Goal: Information Seeking & Learning: Learn about a topic

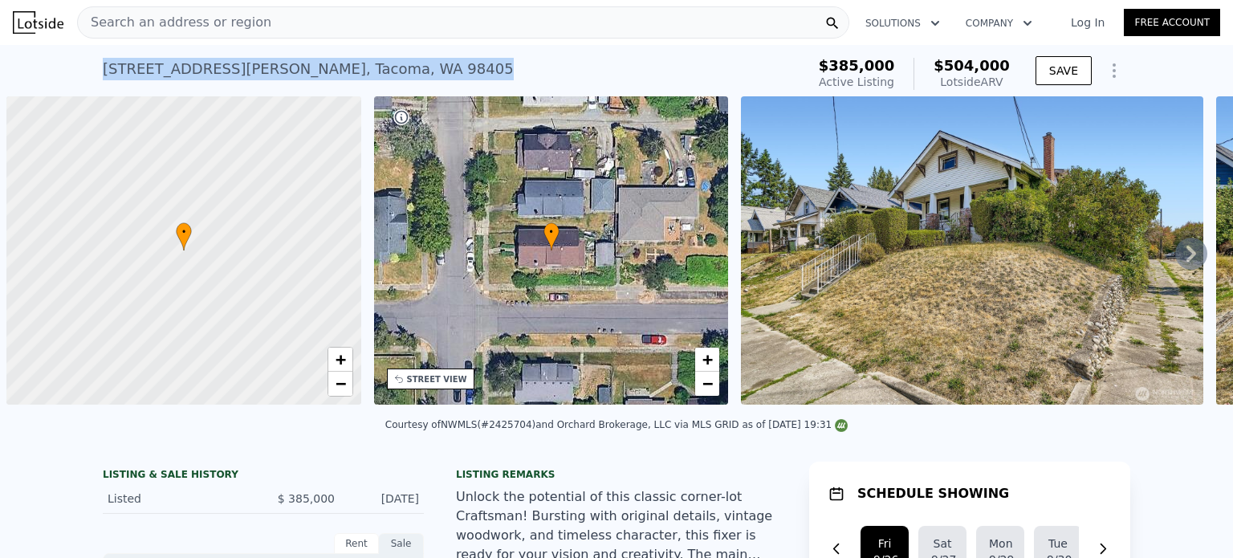
scroll to position [0, 6]
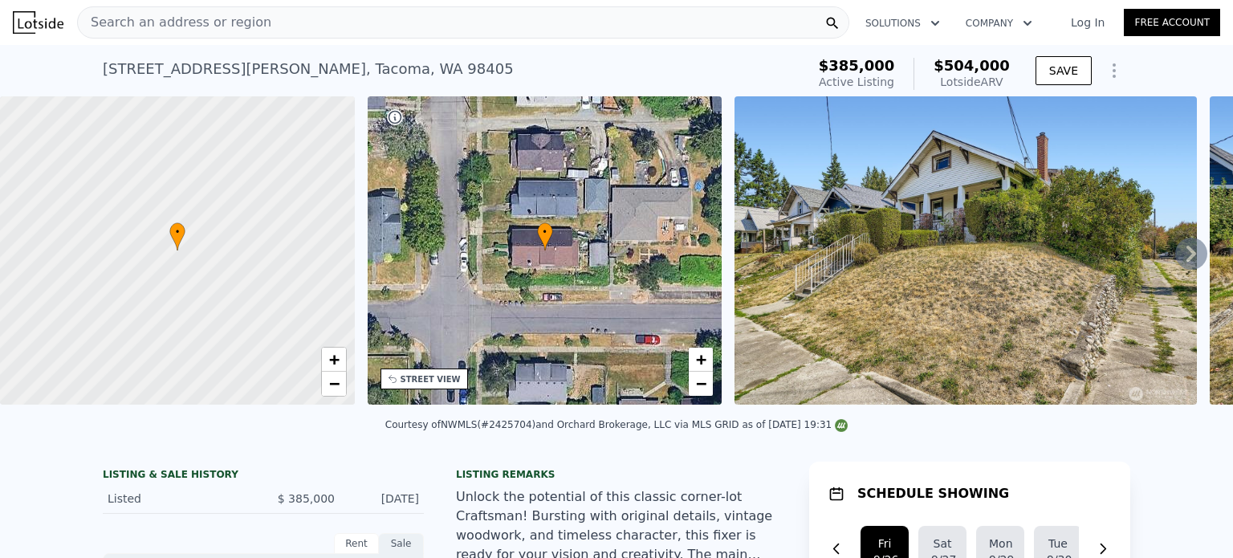
click at [266, 33] on div "Search an address or region" at bounding box center [463, 22] width 772 height 32
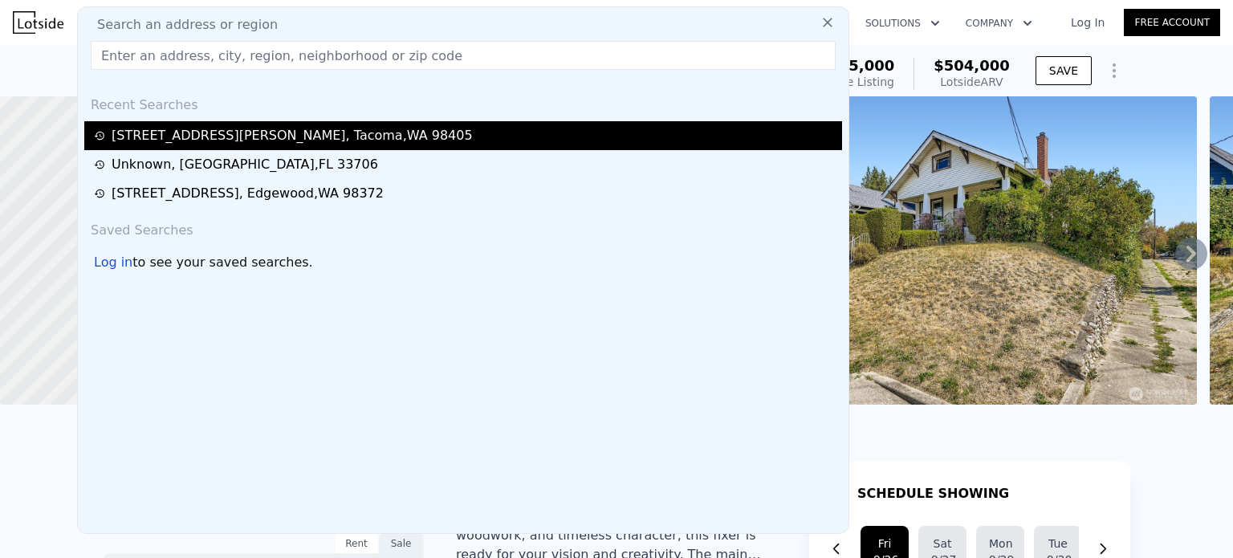
click at [189, 134] on div "[STREET_ADDRESS][PERSON_NAME]" at bounding box center [292, 135] width 361 height 19
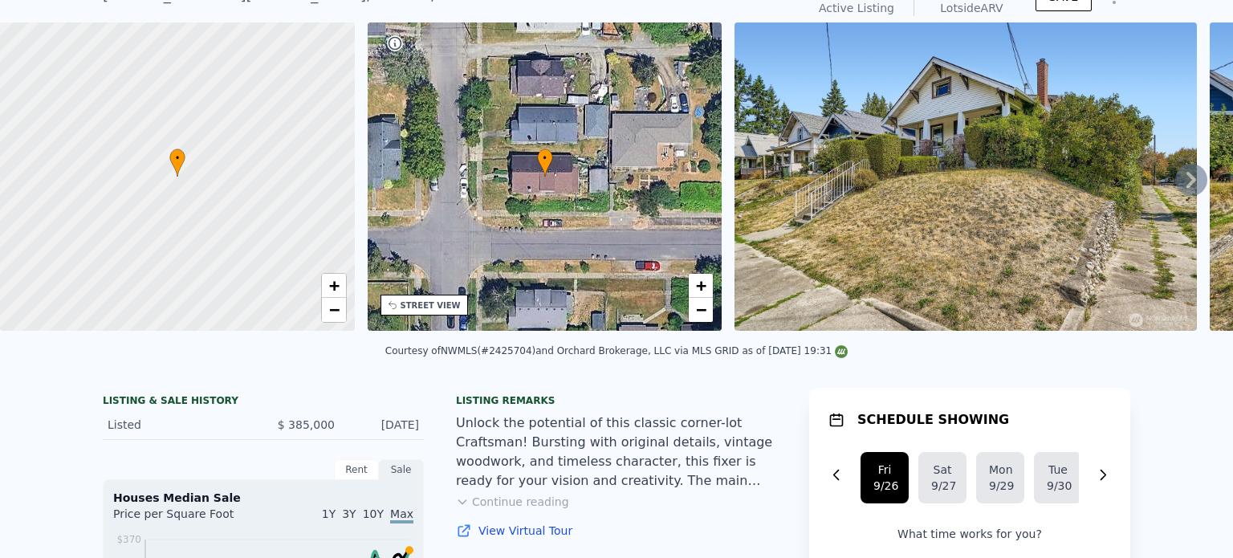
scroll to position [6, 0]
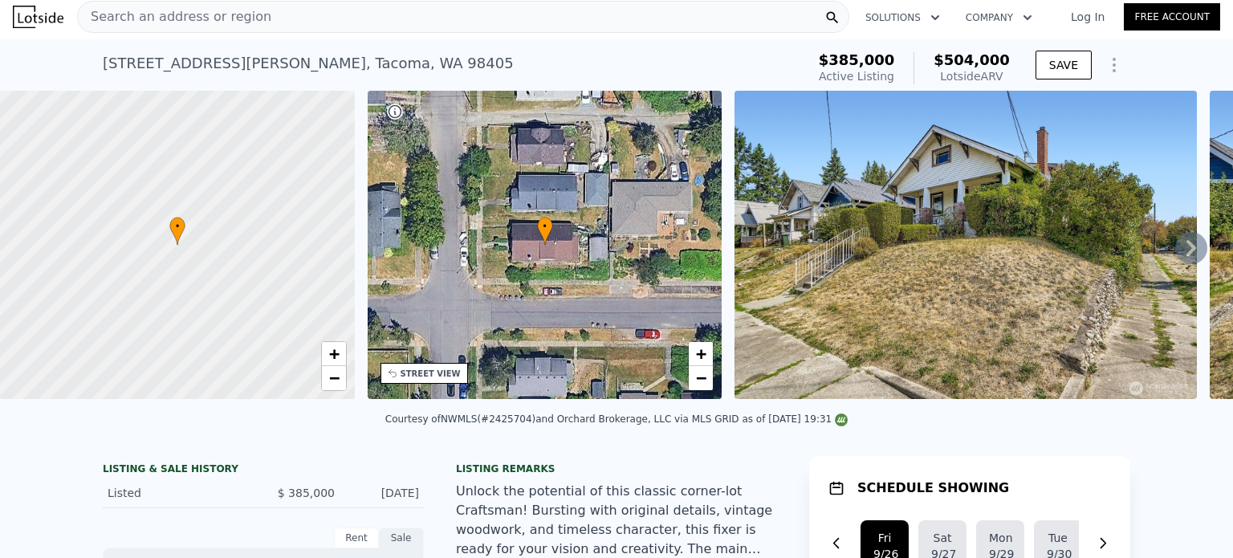
click at [205, 13] on span "Search an address or region" at bounding box center [174, 16] width 193 height 19
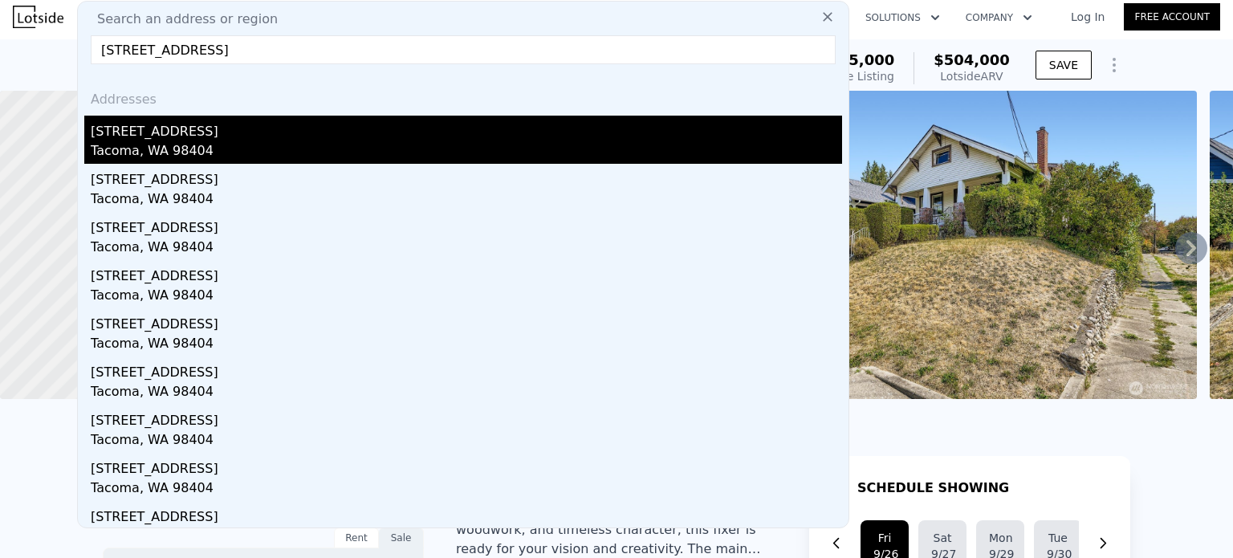
type input "[STREET_ADDRESS]"
click at [196, 131] on div "[STREET_ADDRESS]" at bounding box center [466, 129] width 751 height 26
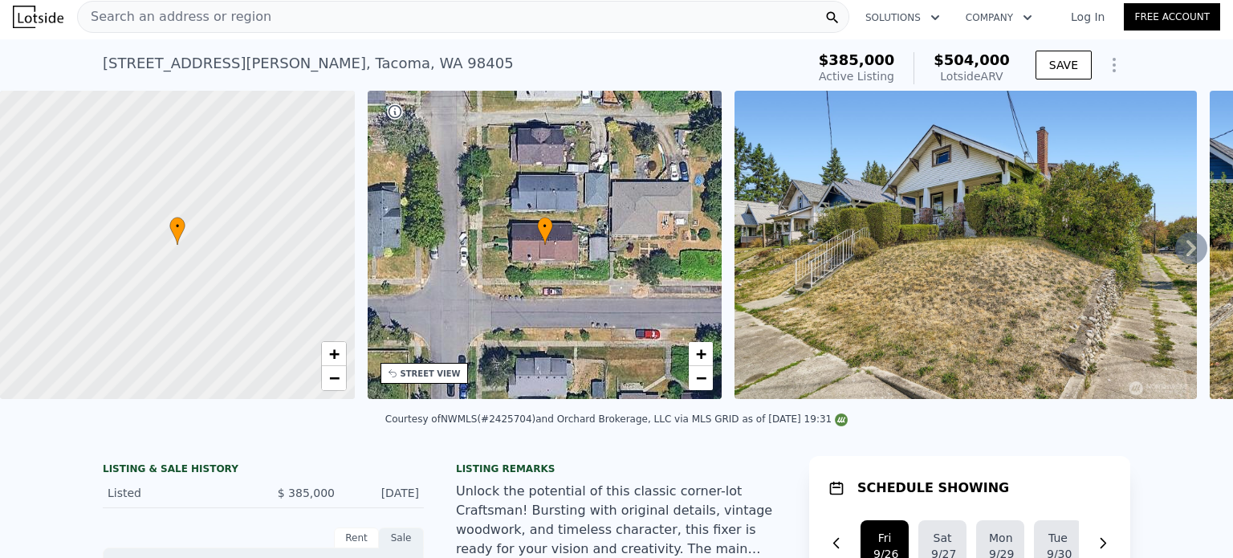
type input "3"
type input "4"
type input "1.75"
type input "2.5"
type input "1294"
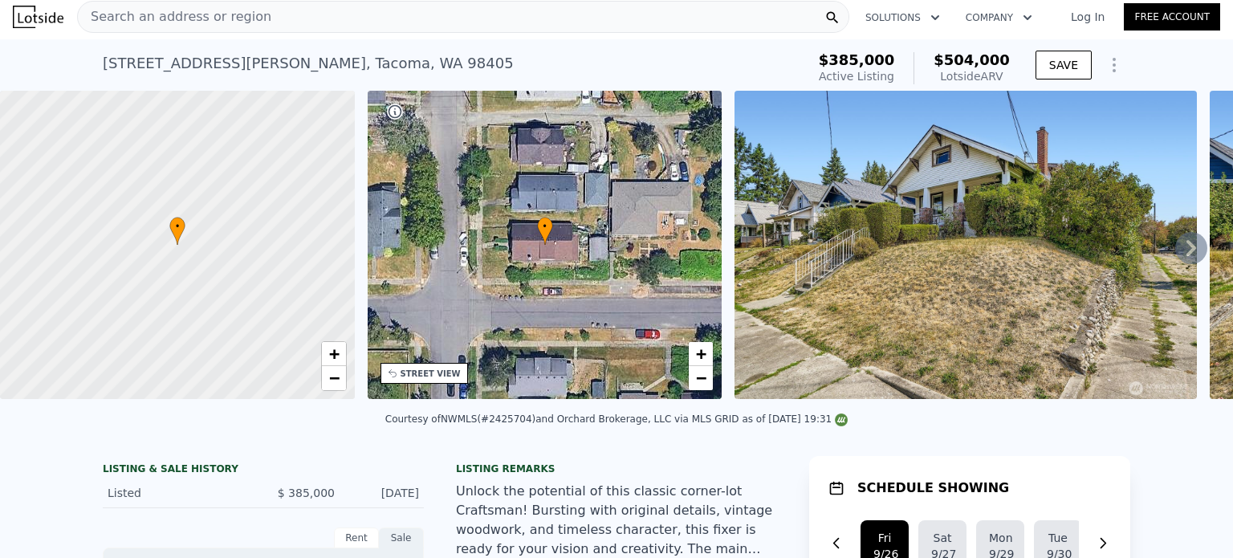
type input "2097"
type input "3485"
type input "8250"
type input "$ 544,000"
type input "4"
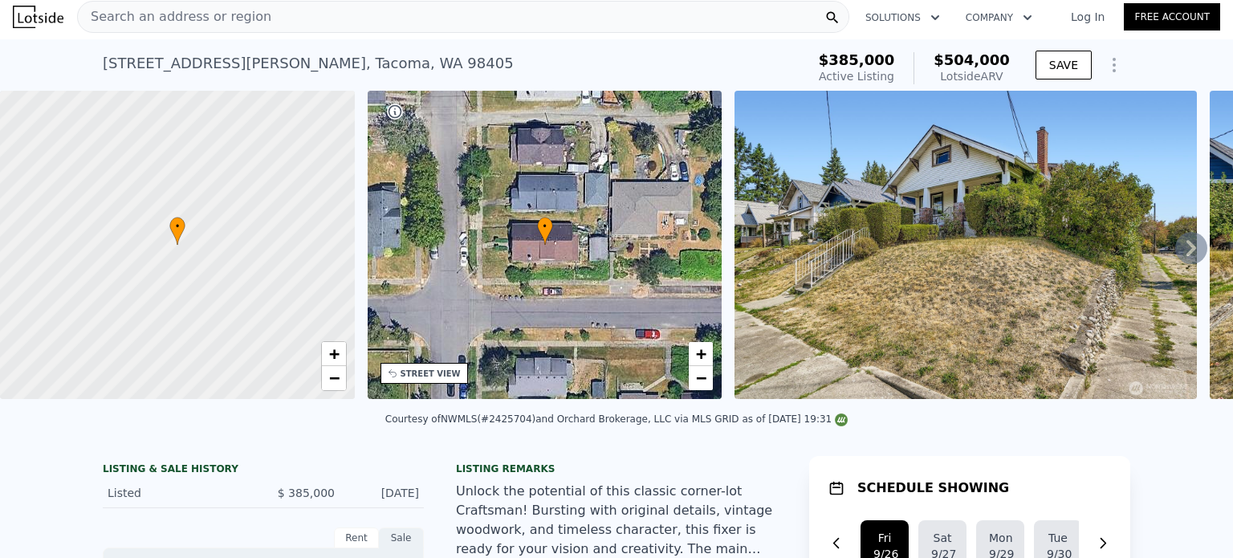
type input "$ 81,916"
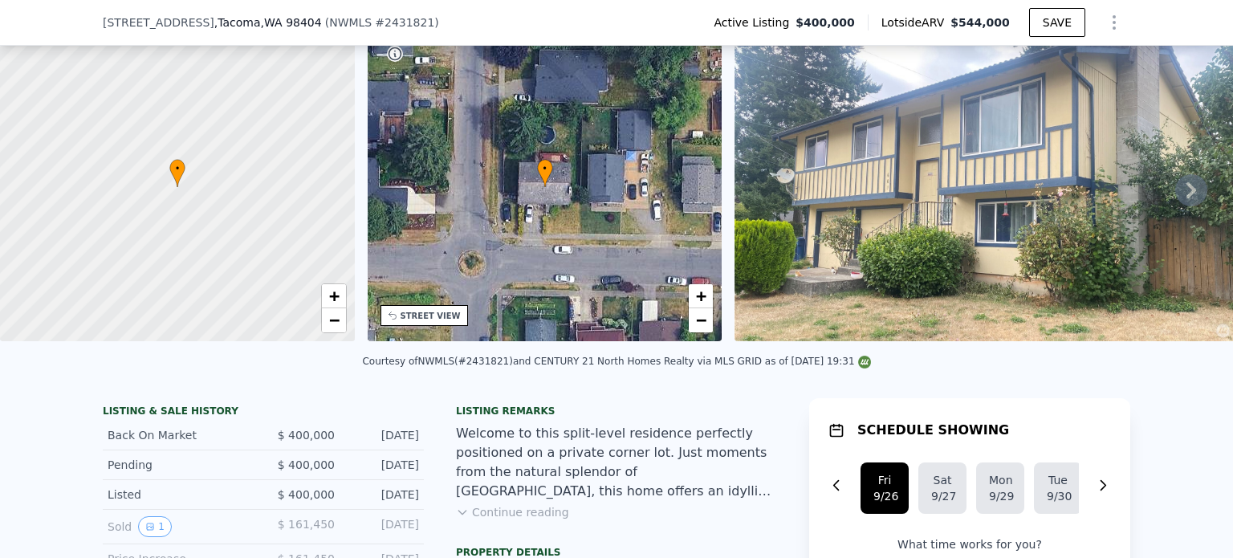
scroll to position [161, 0]
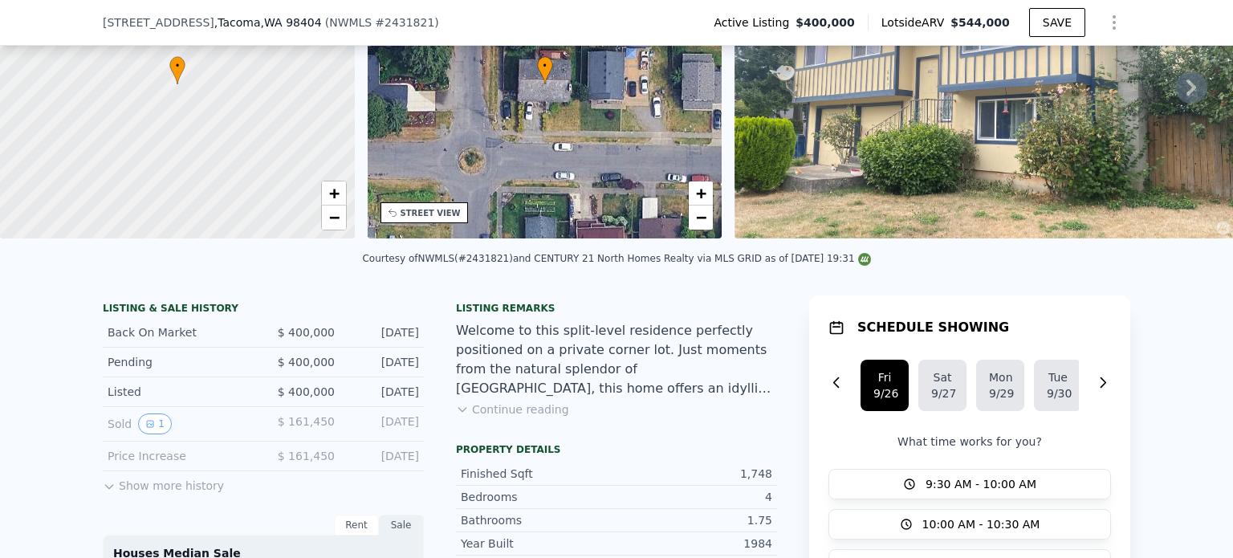
click at [524, 417] on button "Continue reading" at bounding box center [512, 409] width 113 height 16
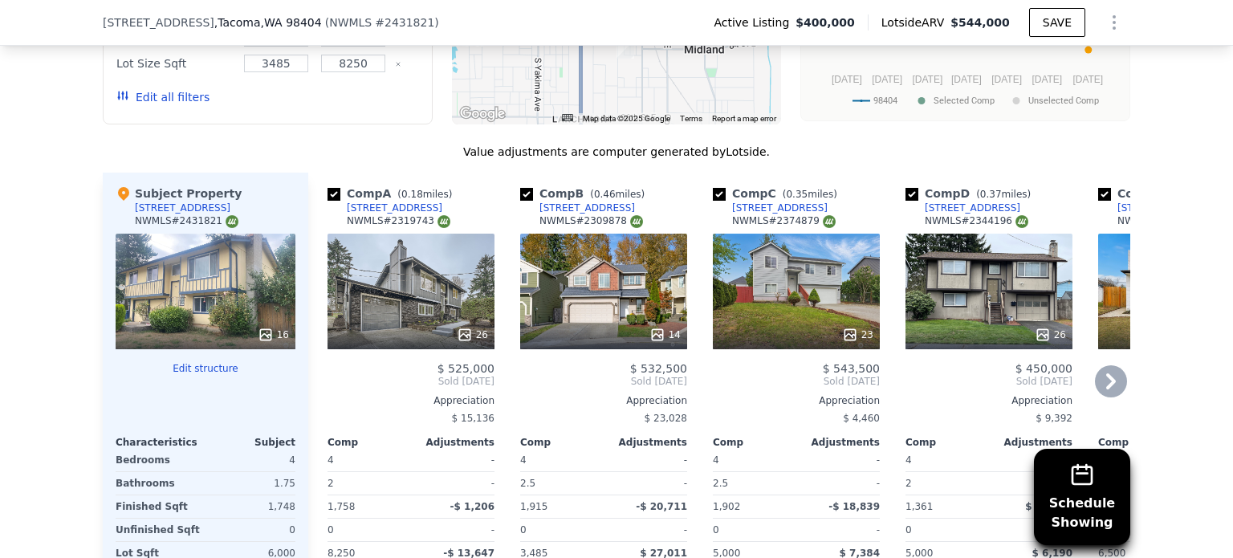
scroll to position [2007, 0]
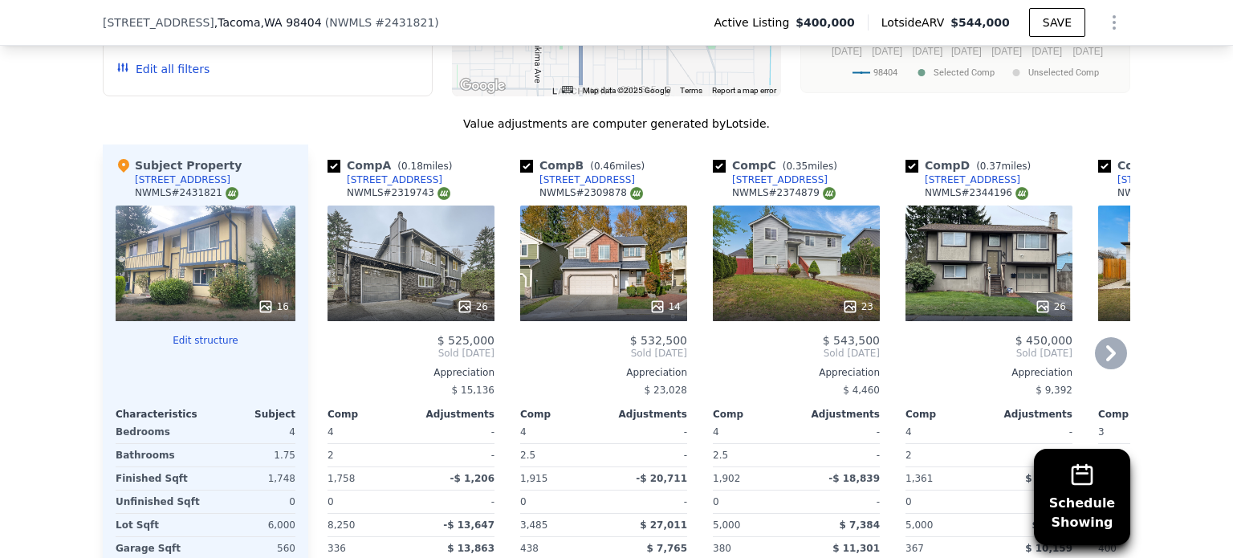
click at [520, 160] on input "checkbox" at bounding box center [526, 166] width 13 height 13
checkbox input "false"
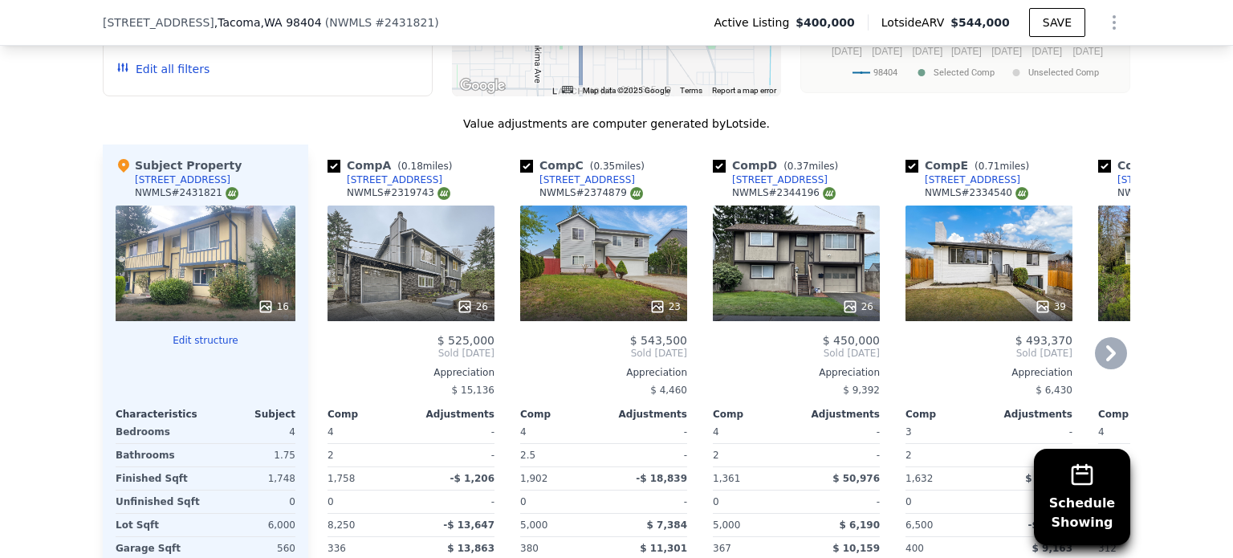
click at [462, 292] on div at bounding box center [410, 306] width 167 height 29
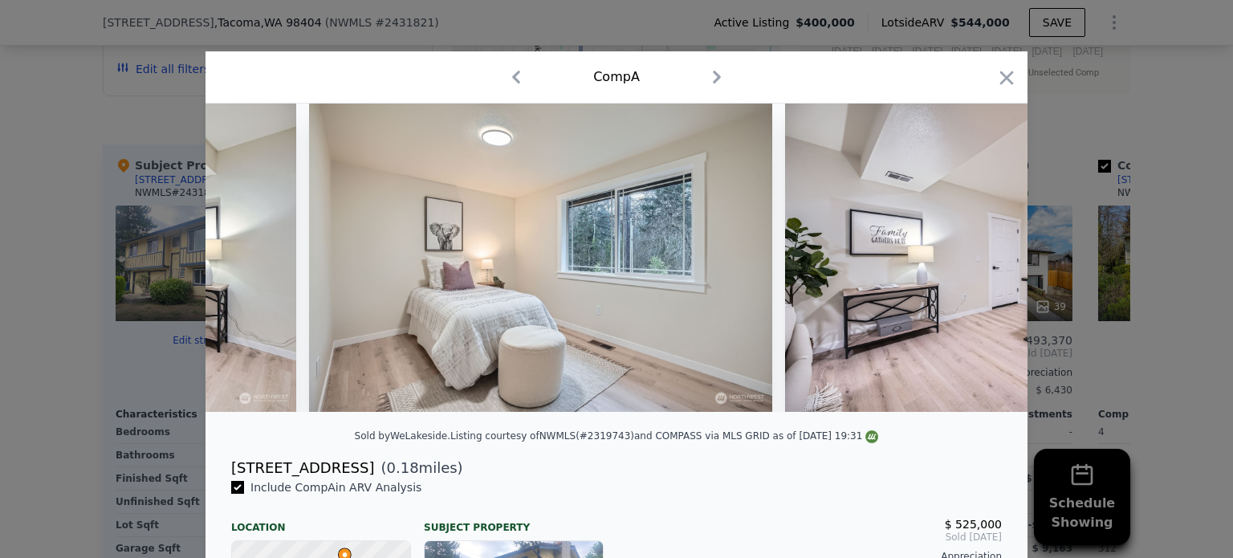
scroll to position [0, 9515]
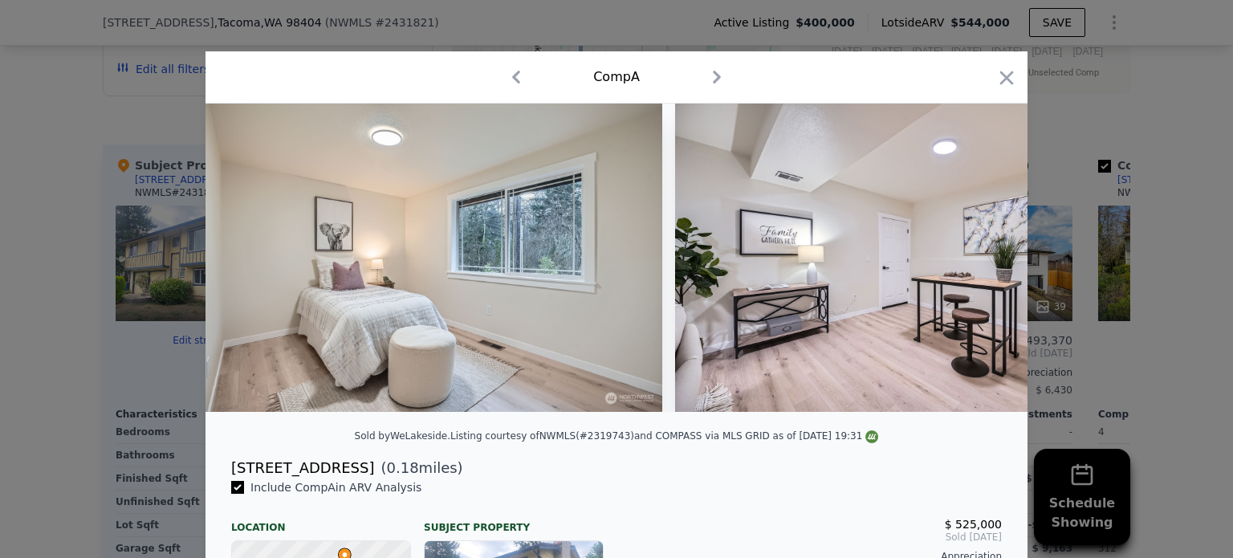
click at [1128, 248] on div at bounding box center [616, 279] width 1233 height 558
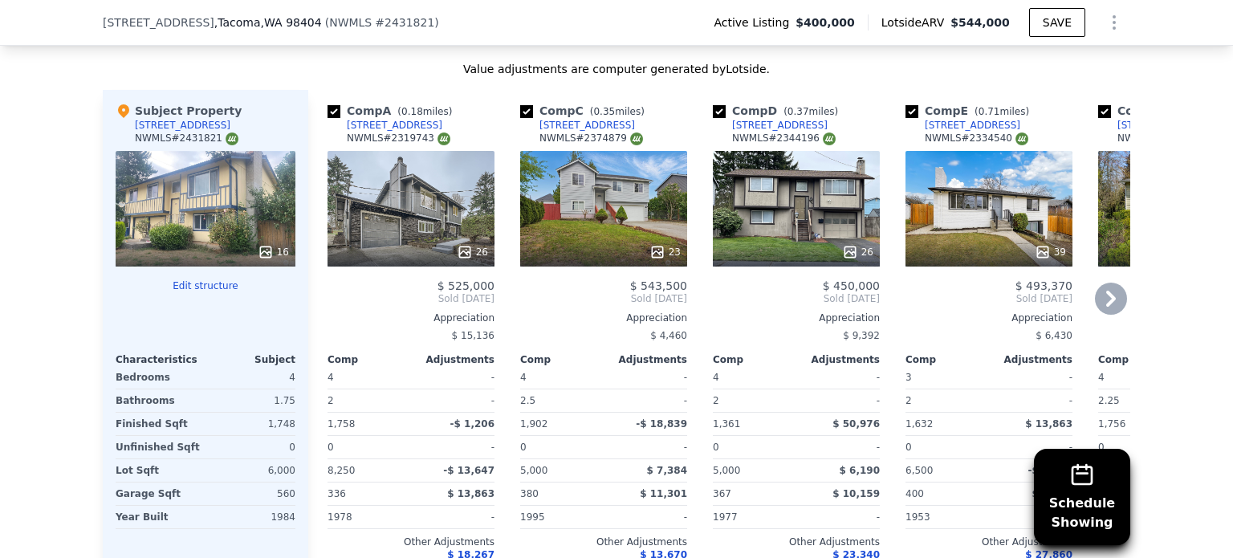
scroll to position [2087, 0]
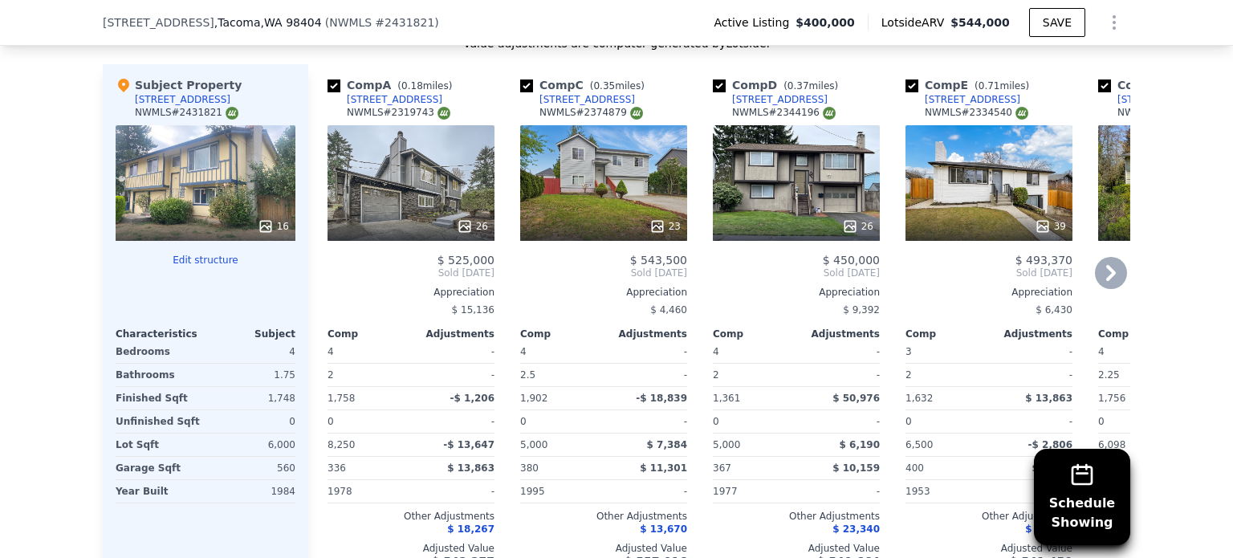
click at [662, 218] on div "23" at bounding box center [664, 226] width 31 height 16
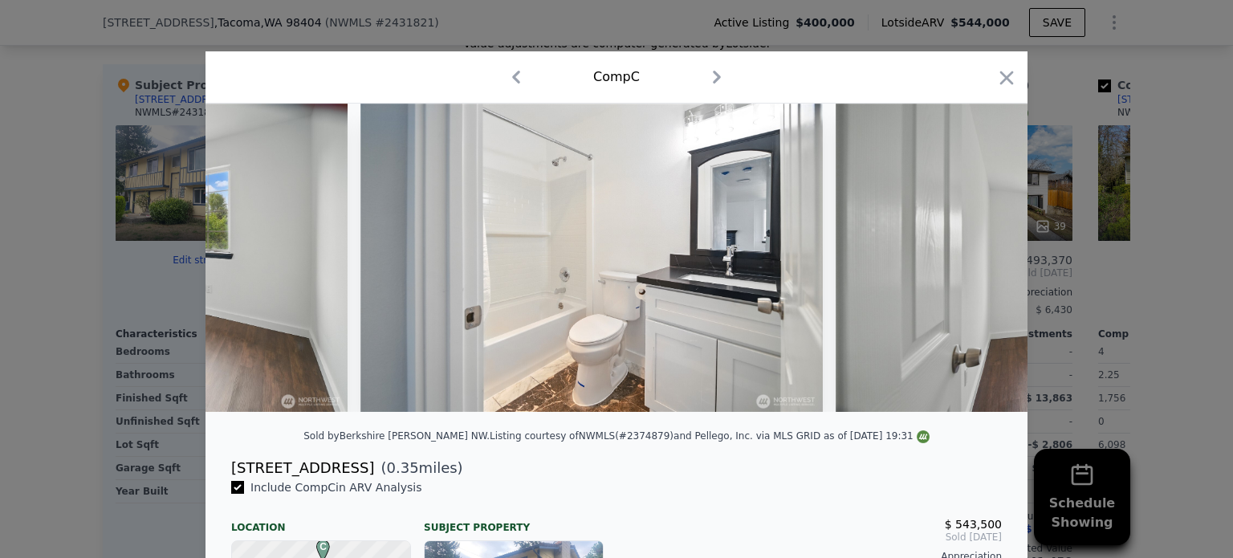
scroll to position [0, 7326]
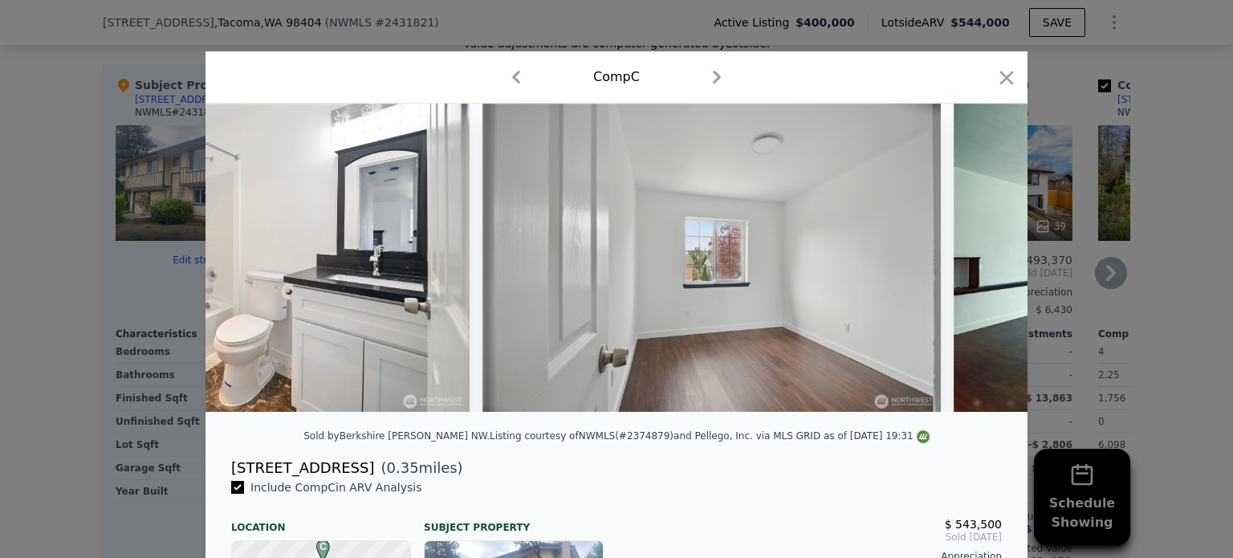
click at [1046, 222] on div at bounding box center [616, 279] width 1233 height 558
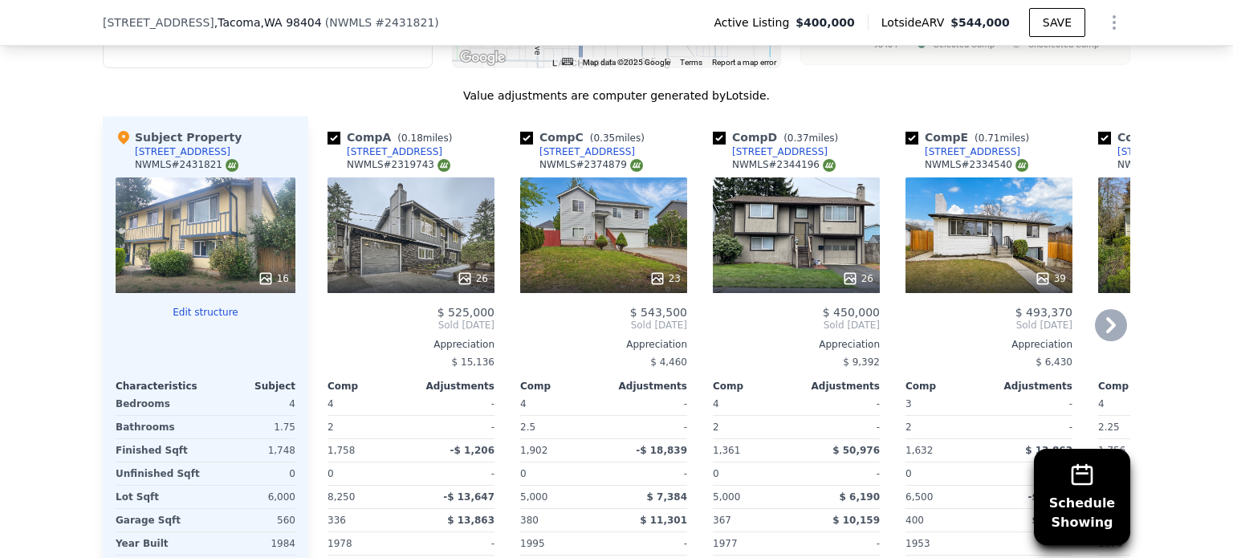
scroll to position [2007, 0]
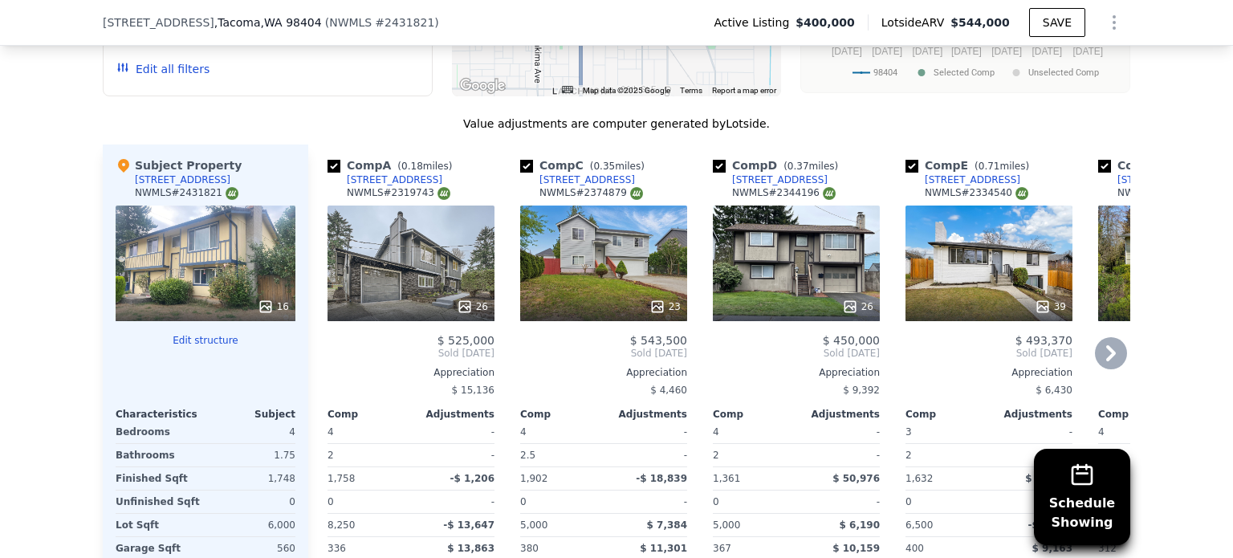
click at [1027, 292] on div at bounding box center [988, 306] width 167 height 29
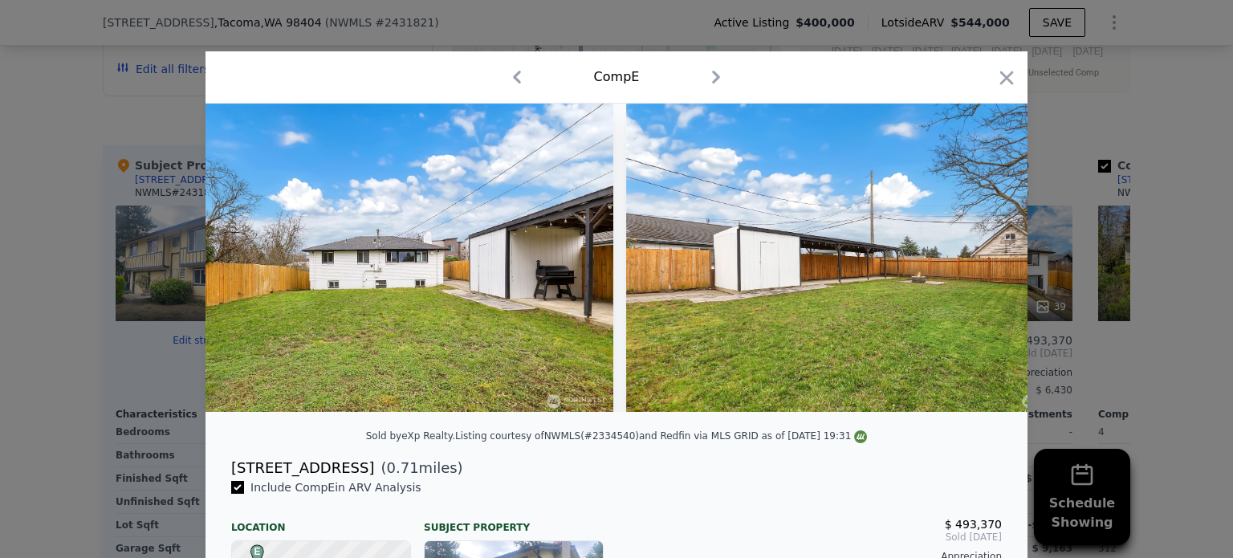
scroll to position [0, 14388]
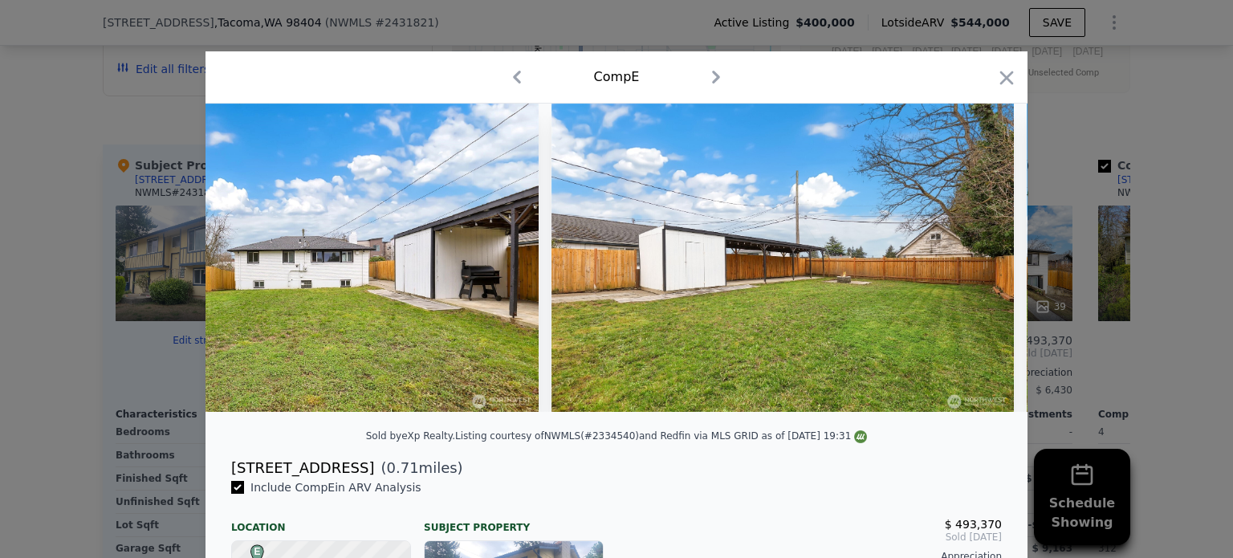
drag, startPoint x: 103, startPoint y: 192, endPoint x: 512, endPoint y: 254, distance: 414.1
click at [103, 191] on div at bounding box center [616, 279] width 1233 height 558
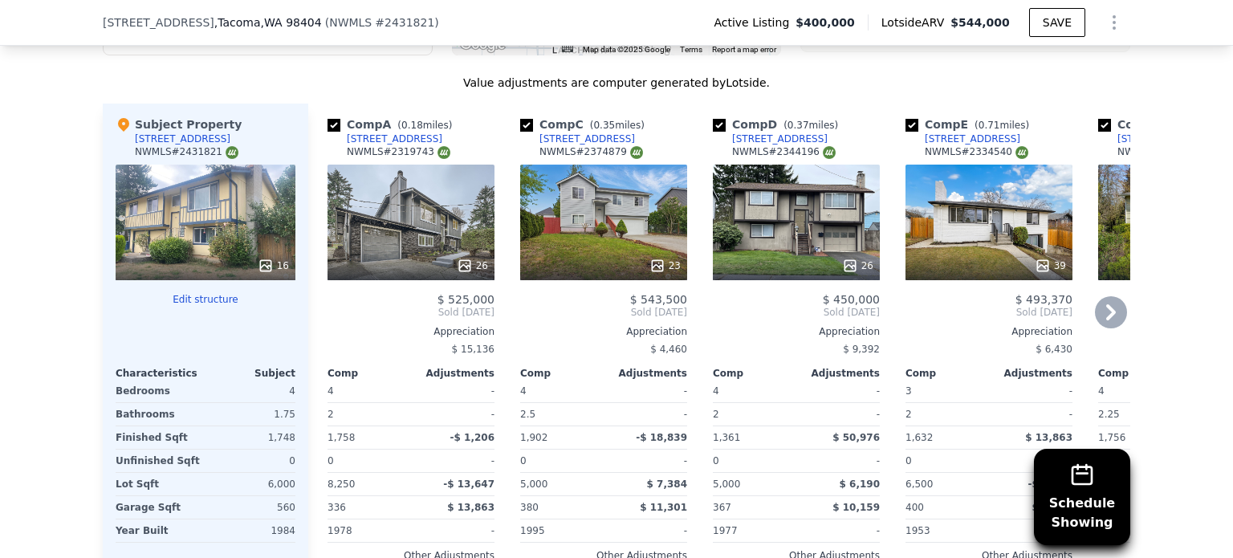
scroll to position [2007, 0]
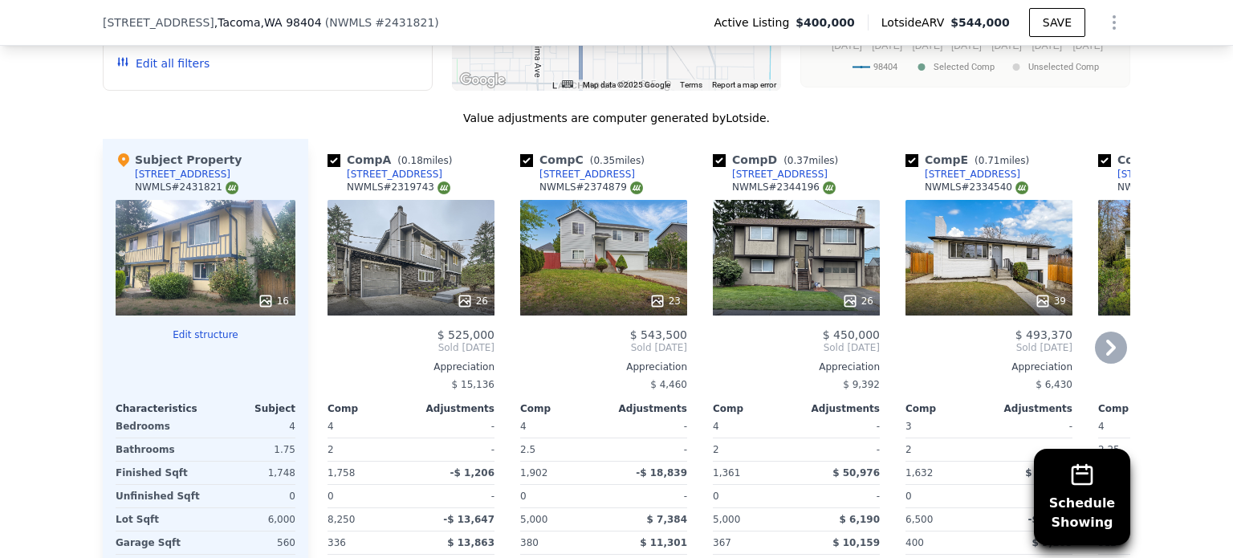
click at [1099, 331] on icon at bounding box center [1111, 347] width 32 height 32
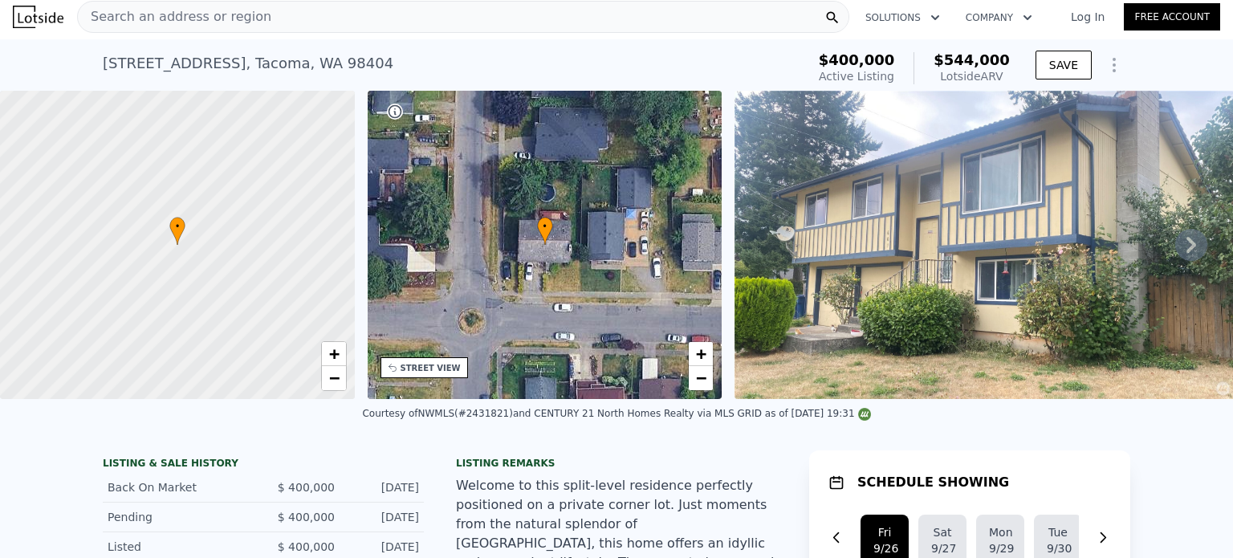
scroll to position [0, 0]
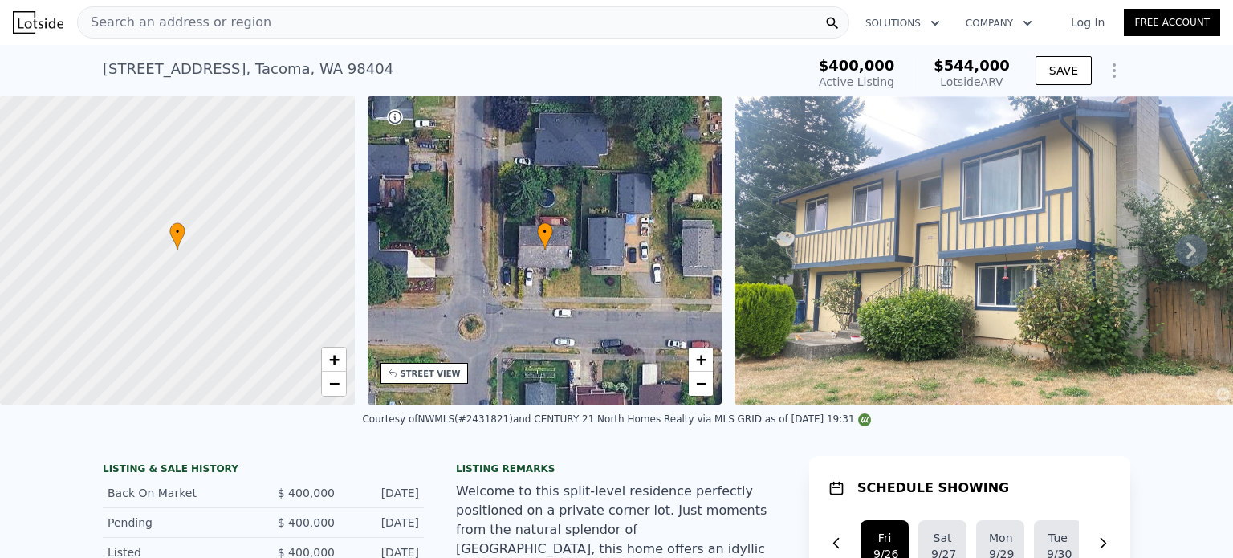
click at [538, 29] on div "Search an address or region" at bounding box center [463, 22] width 772 height 32
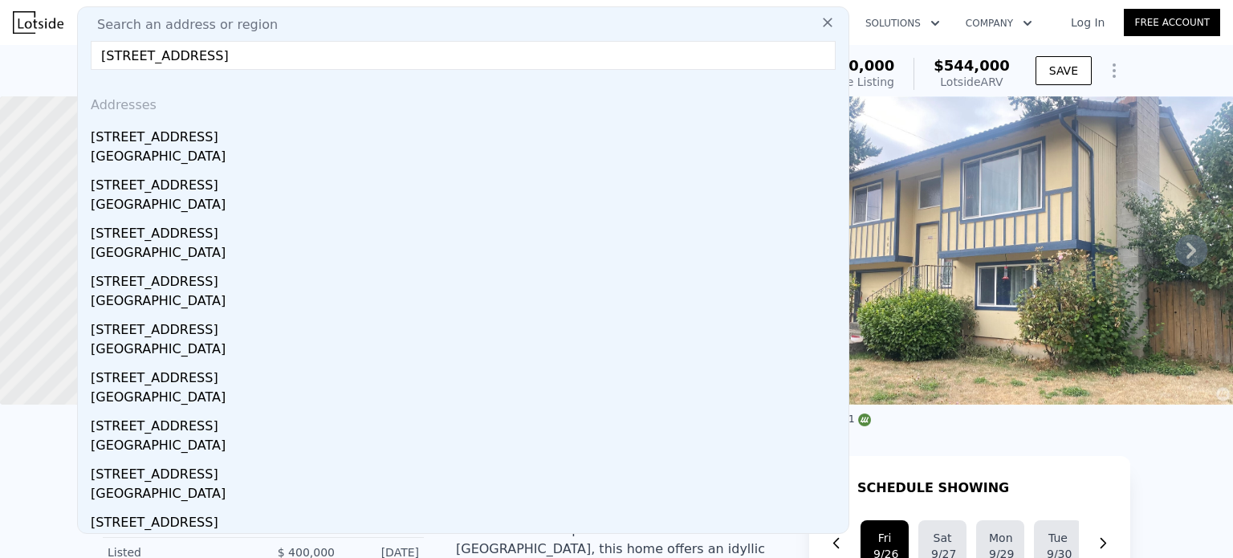
drag, startPoint x: 364, startPoint y: 57, endPoint x: 183, endPoint y: 69, distance: 181.0
click at [183, 69] on input "[STREET_ADDRESS]" at bounding box center [463, 55] width 745 height 29
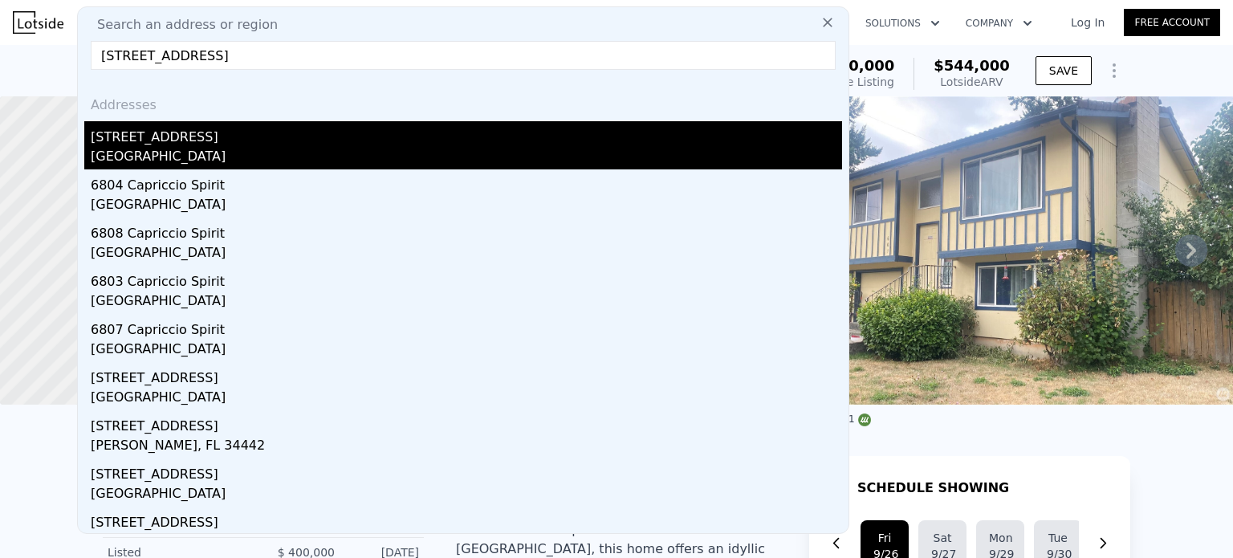
type input "[STREET_ADDRESS]"
click at [136, 133] on div "[STREET_ADDRESS]" at bounding box center [466, 134] width 751 height 26
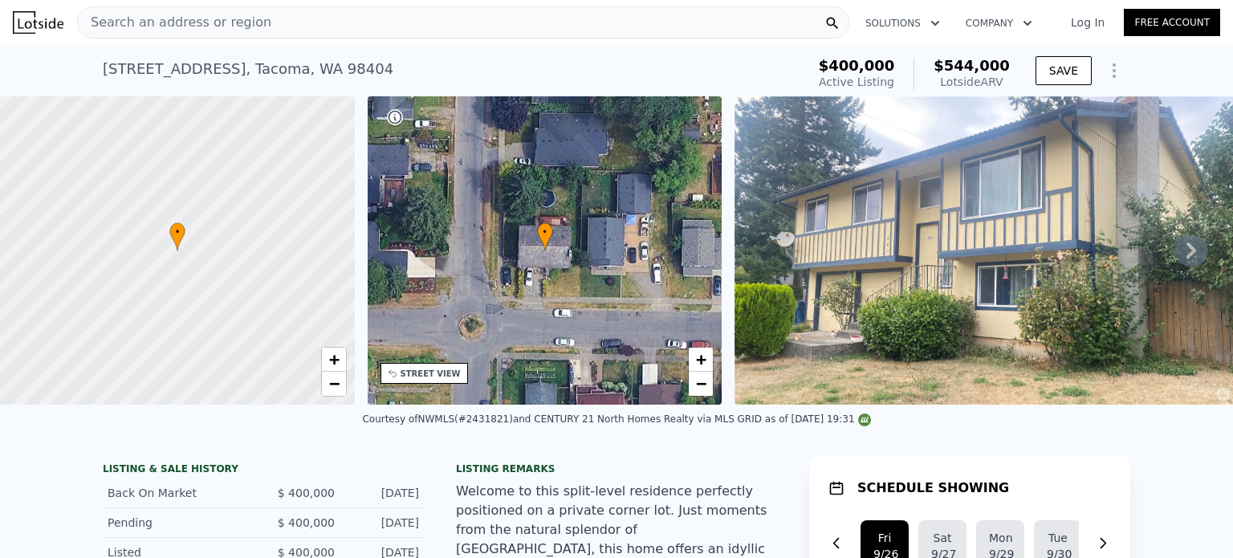
type input "0"
type input "2"
type input "4"
type input "1856"
type input "3274"
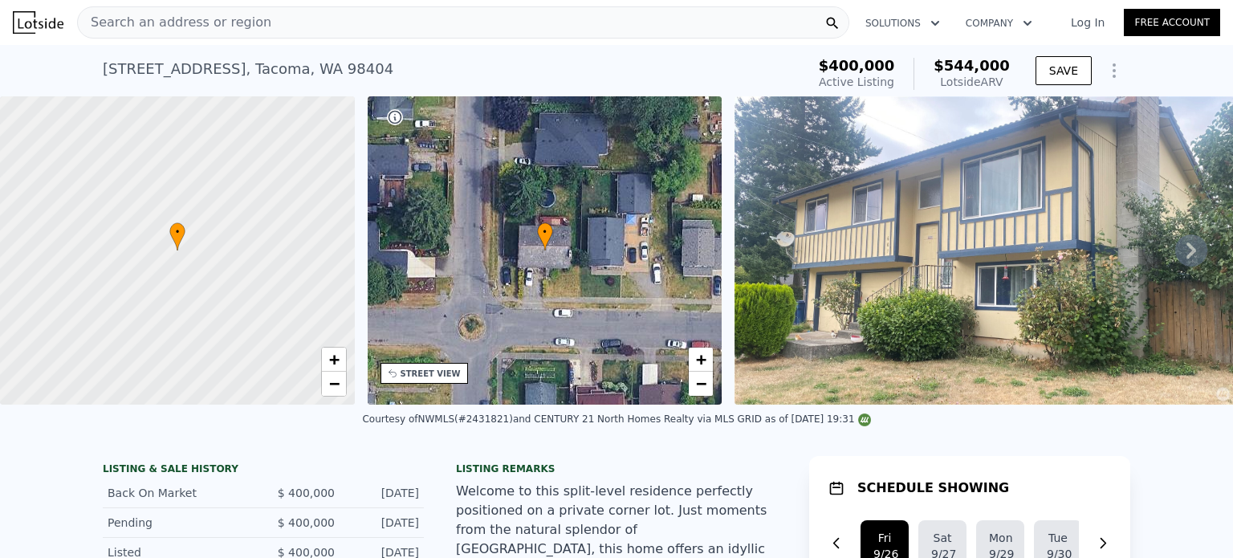
type input "7701"
type input "16252"
type input "$ 1,094,000"
type input "6"
type input "$ 292,861"
